Goal: Obtain resource: Obtain resource

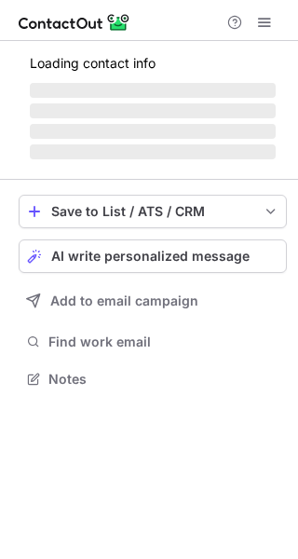
scroll to position [361, 298]
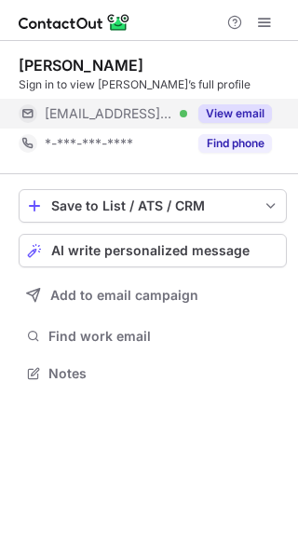
drag, startPoint x: 264, startPoint y: 106, endPoint x: 267, endPoint y: 116, distance: 9.7
click at [264, 107] on button "View email" at bounding box center [236, 113] width 74 height 19
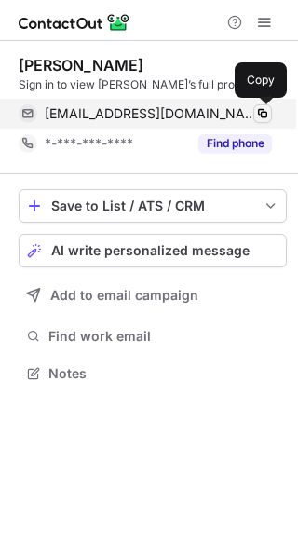
click at [261, 111] on span at bounding box center [262, 113] width 15 height 15
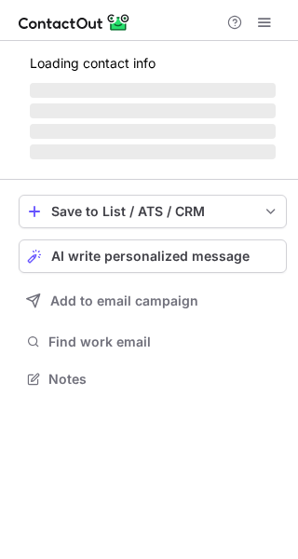
scroll to position [391, 298]
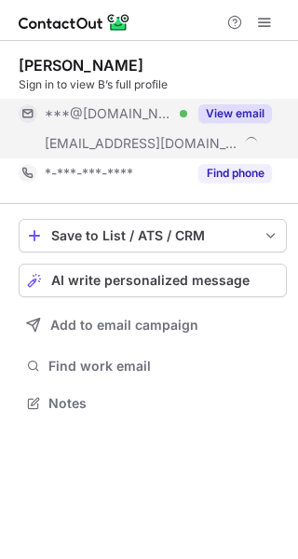
click at [263, 105] on button "View email" at bounding box center [236, 113] width 74 height 19
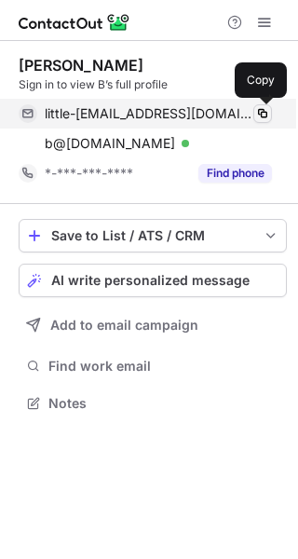
click at [257, 116] on span at bounding box center [262, 113] width 15 height 15
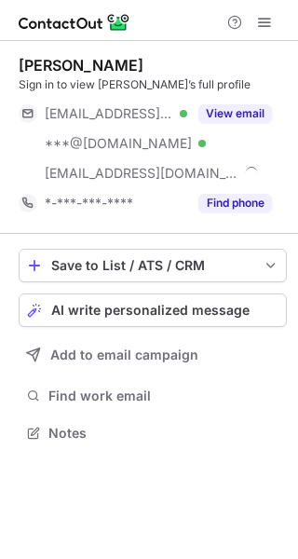
scroll to position [420, 298]
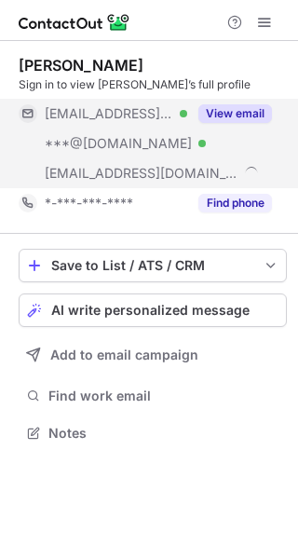
click at [252, 101] on div "View email" at bounding box center [229, 114] width 85 height 30
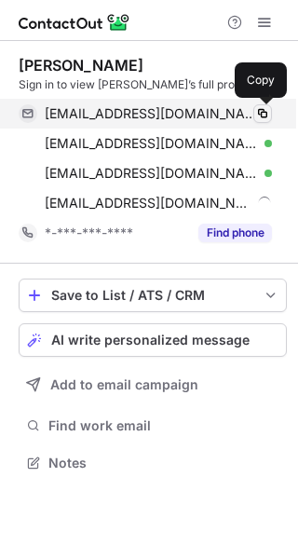
scroll to position [450, 298]
click at [261, 113] on span at bounding box center [262, 113] width 15 height 15
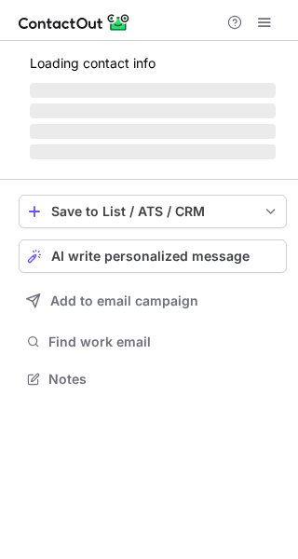
scroll to position [361, 298]
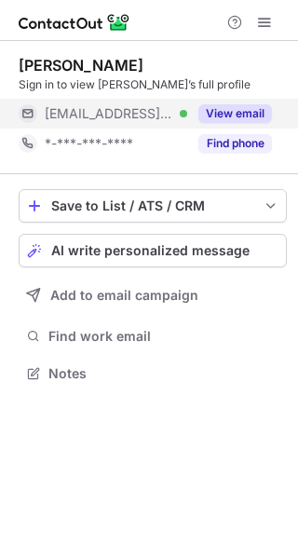
click at [238, 100] on div "View email" at bounding box center [229, 114] width 85 height 30
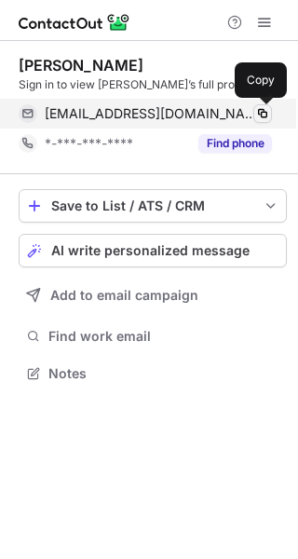
click at [262, 114] on span at bounding box center [262, 113] width 15 height 15
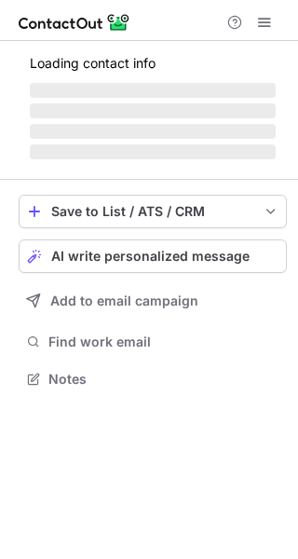
scroll to position [404, 298]
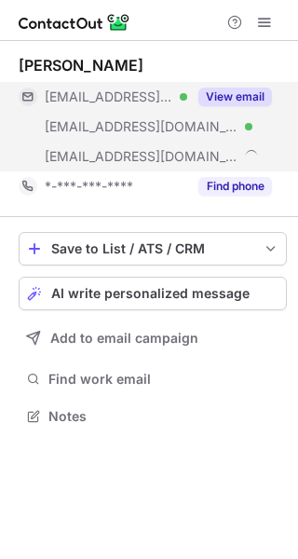
click at [244, 92] on button "View email" at bounding box center [236, 97] width 74 height 19
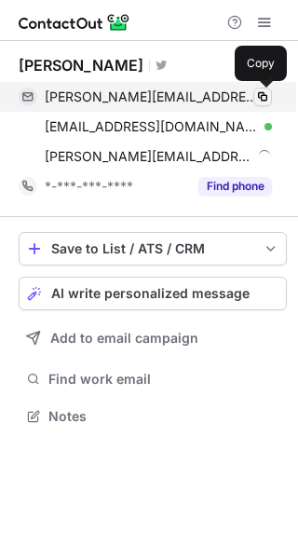
click at [262, 97] on span at bounding box center [262, 97] width 15 height 15
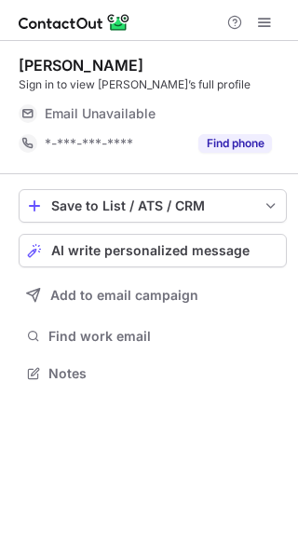
scroll to position [361, 298]
click at [243, 102] on div "Email Unavailable" at bounding box center [158, 114] width 227 height 30
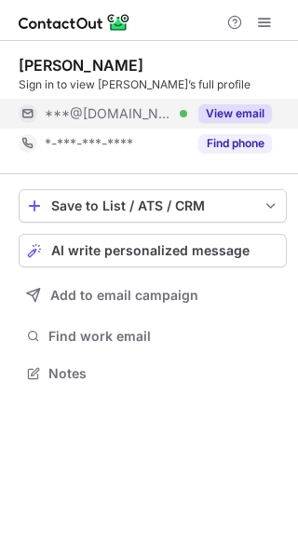
click at [249, 109] on button "View email" at bounding box center [236, 113] width 74 height 19
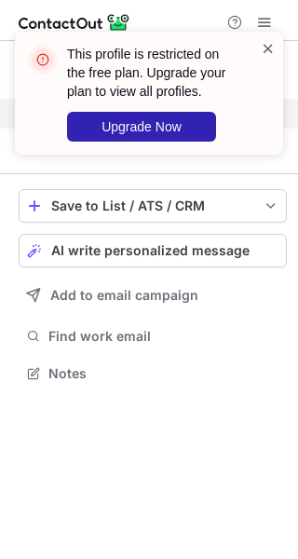
click at [269, 46] on span at bounding box center [268, 48] width 15 height 19
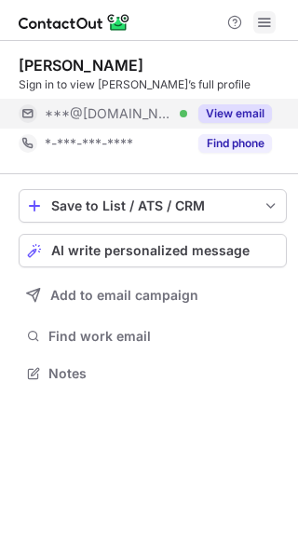
click at [271, 15] on span at bounding box center [264, 22] width 15 height 15
